Goal: Obtain resource: Download file/media

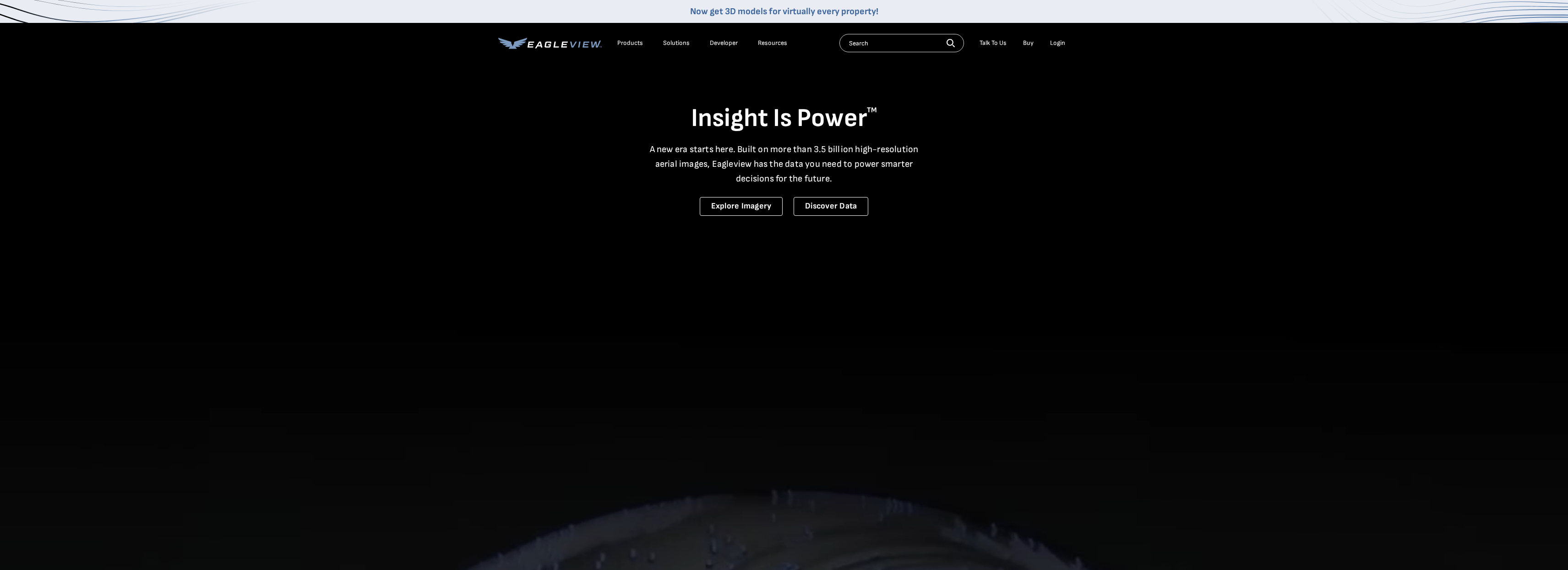
click at [1055, 45] on div "Login" at bounding box center [1057, 43] width 15 height 9
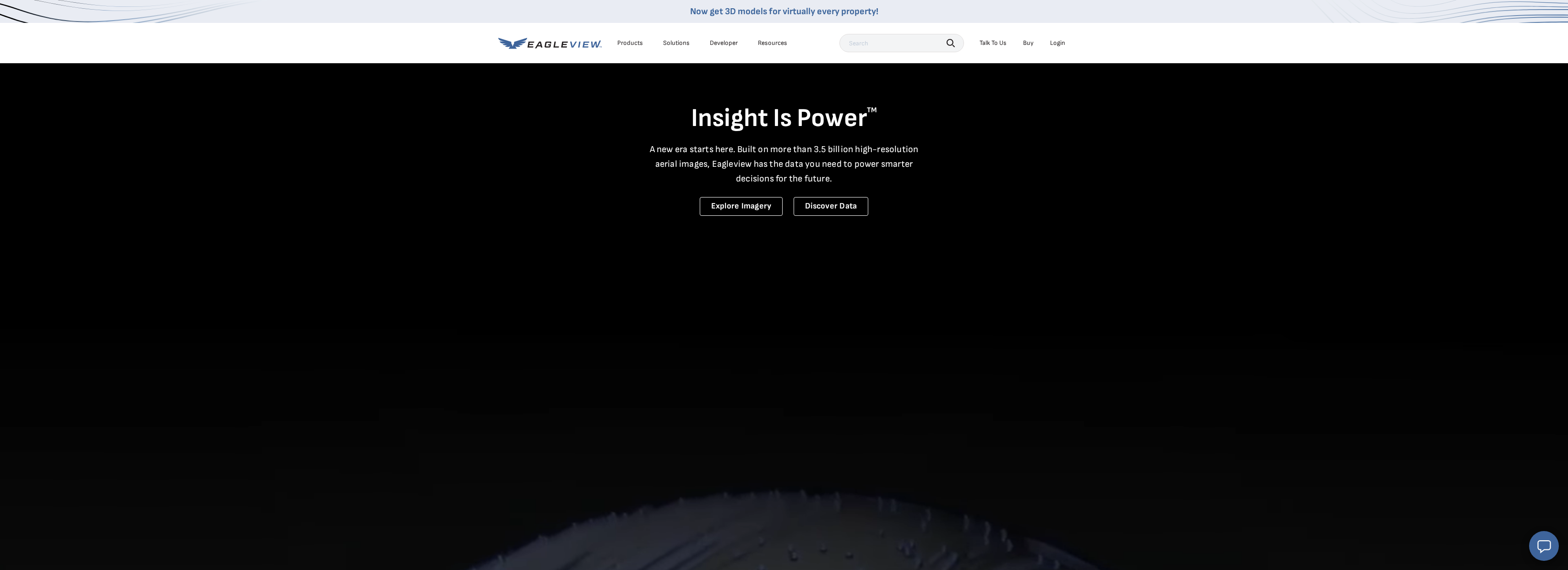
click at [1057, 44] on div "Login" at bounding box center [1057, 43] width 15 height 9
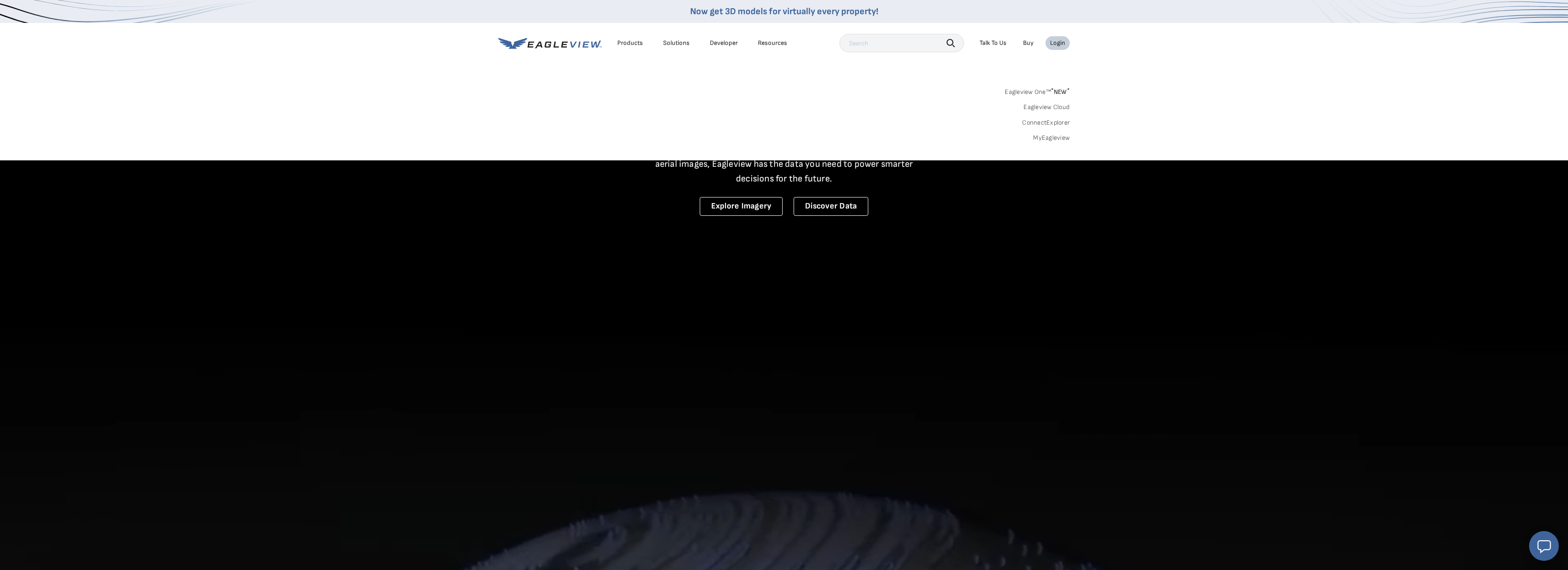
click at [1052, 138] on link "MyEagleview" at bounding box center [1051, 138] width 37 height 9
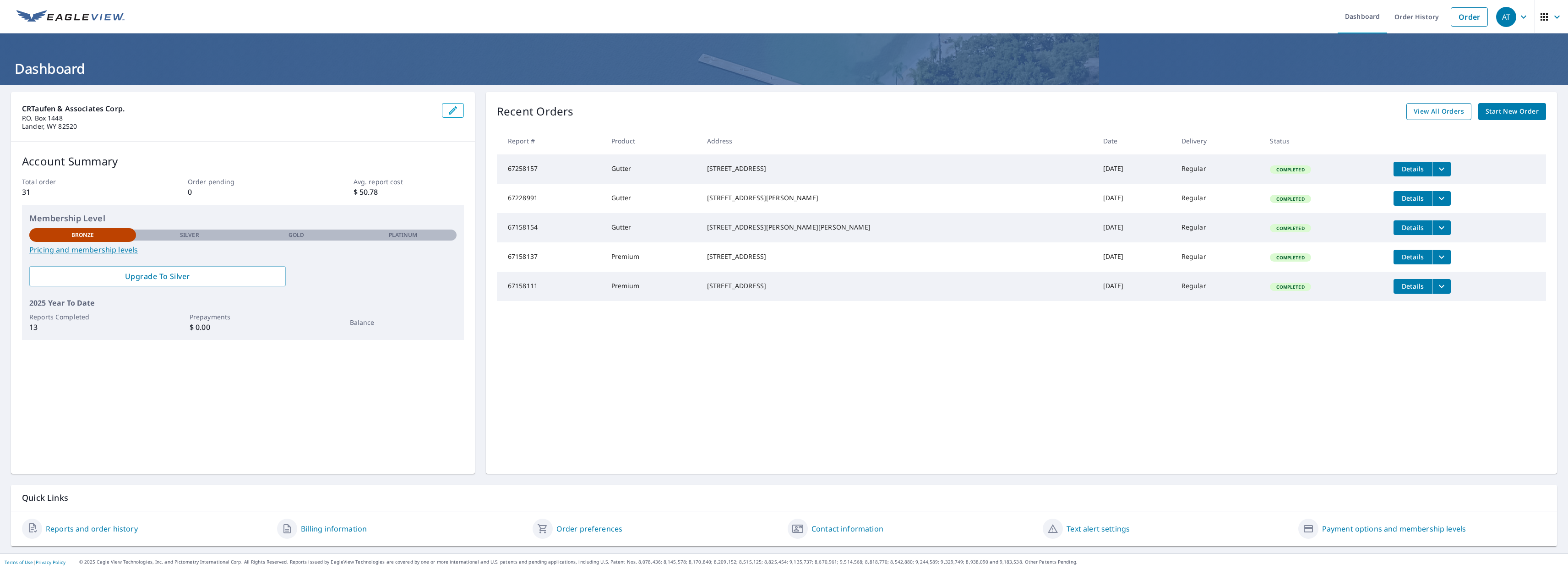
click at [1431, 113] on span "View All Orders" at bounding box center [1438, 111] width 51 height 12
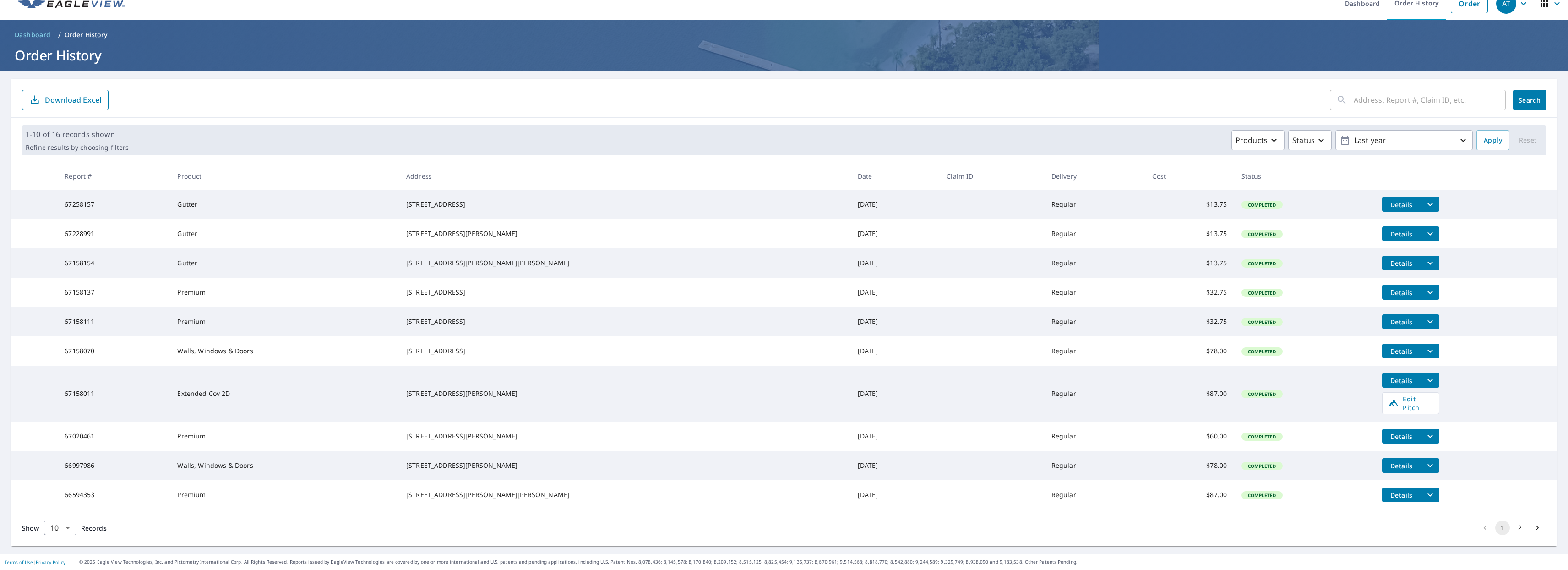
scroll to position [40, 0]
click at [1425, 375] on icon "filesDropdownBtn-67158011" at bounding box center [1430, 380] width 11 height 11
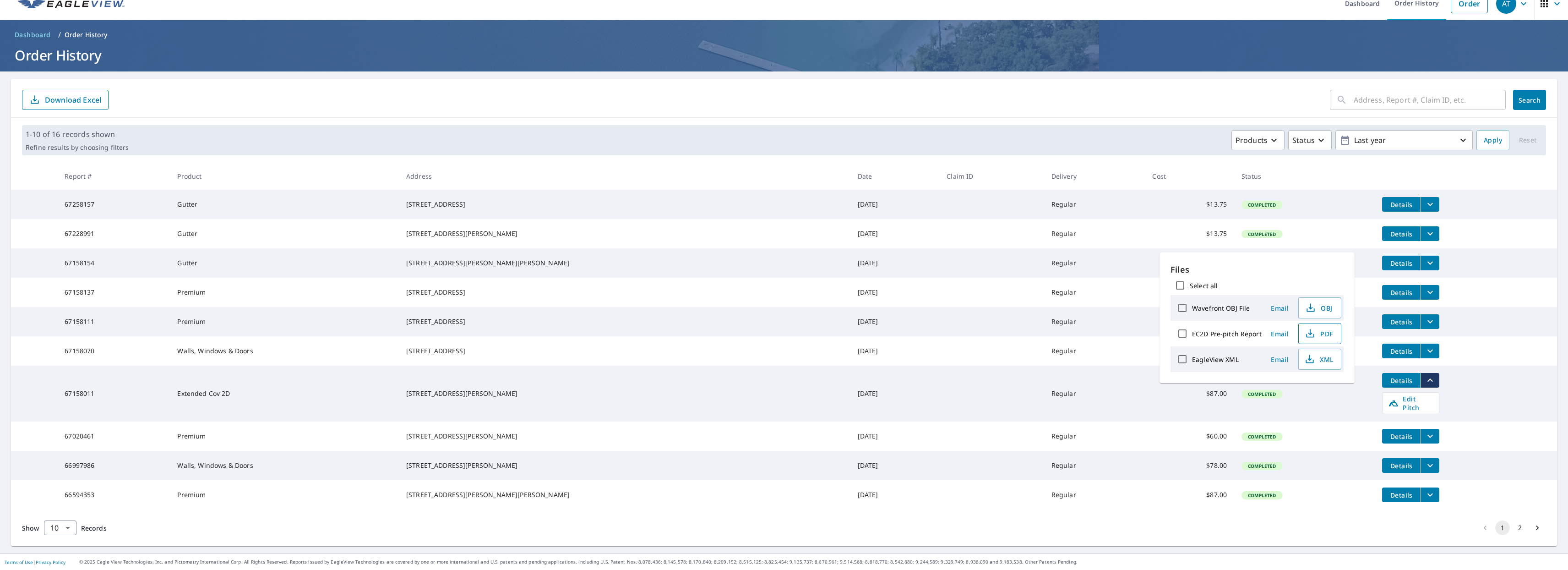
click at [1315, 338] on span "PDF" at bounding box center [1319, 334] width 29 height 11
click at [1388, 395] on span "Edit Pitch" at bounding box center [1410, 403] width 45 height 18
click at [1177, 118] on div "1-10 of 16 records shown Refine results by choosing filters Products Status Las…" at bounding box center [784, 140] width 1546 height 45
